Goal: Information Seeking & Learning: Find specific fact

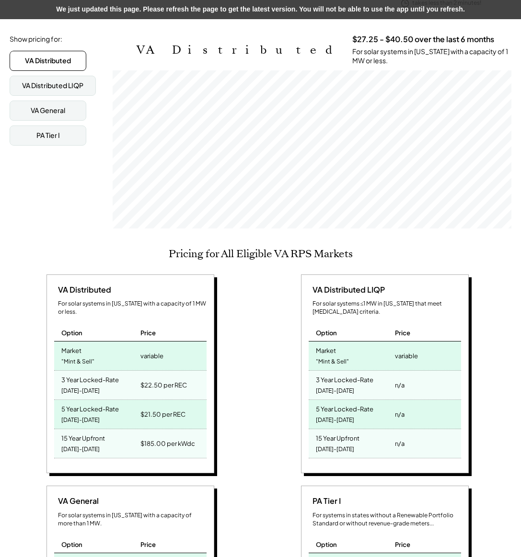
scroll to position [151, 0]
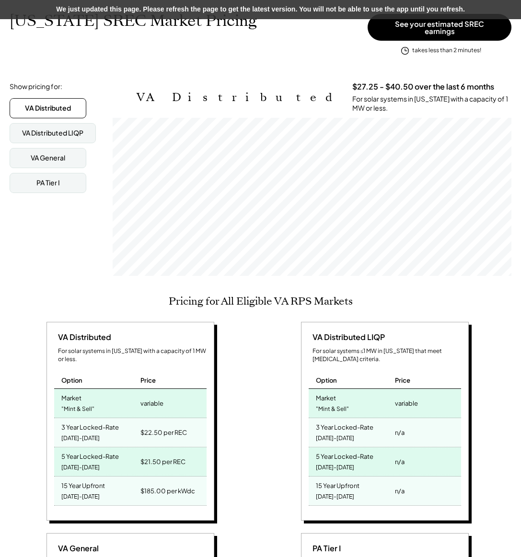
click at [277, 410] on div "VA Distributed LIQP For solar systems ≤1 MW in Virginia that meet low-income cr…" at bounding box center [386, 423] width 245 height 202
click at [337, 432] on div "[DATE]-[DATE]" at bounding box center [335, 438] width 38 height 13
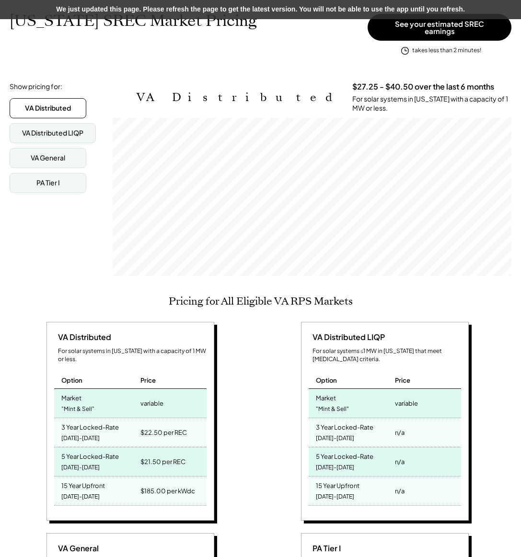
click at [337, 421] on div "3 Year Locked-Rate" at bounding box center [344, 426] width 57 height 11
click at [328, 391] on div "Market" at bounding box center [326, 396] width 20 height 11
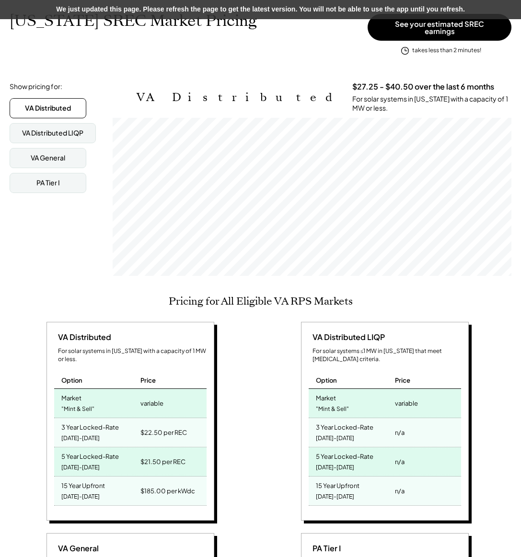
click at [332, 432] on div "[DATE]-[DATE]" at bounding box center [335, 438] width 38 height 13
click at [331, 432] on div "[DATE]-[DATE]" at bounding box center [335, 438] width 38 height 13
click at [330, 421] on div "3 Year Locked-Rate" at bounding box center [344, 426] width 57 height 11
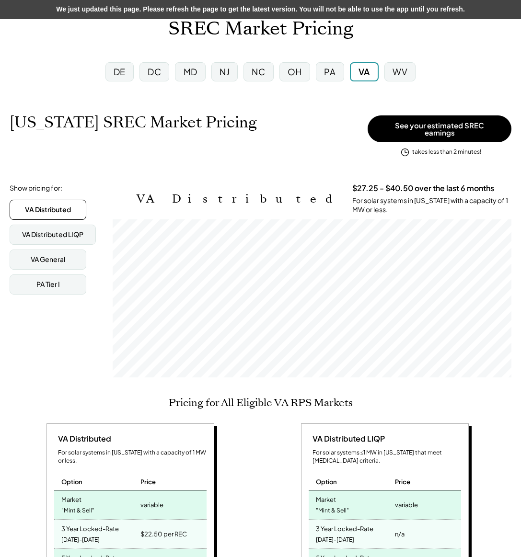
scroll to position [0, 0]
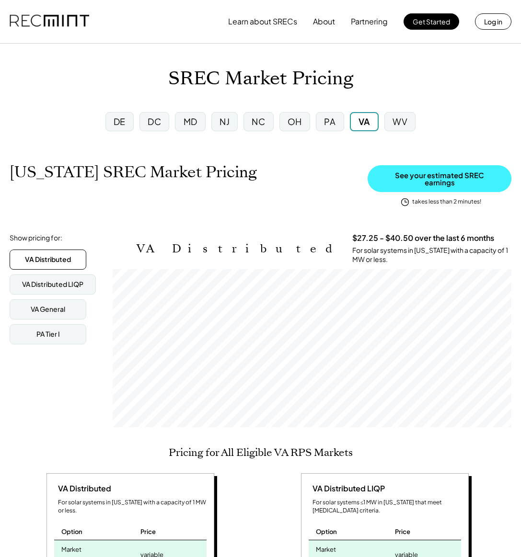
scroll to position [158, 399]
